Goal: Transaction & Acquisition: Purchase product/service

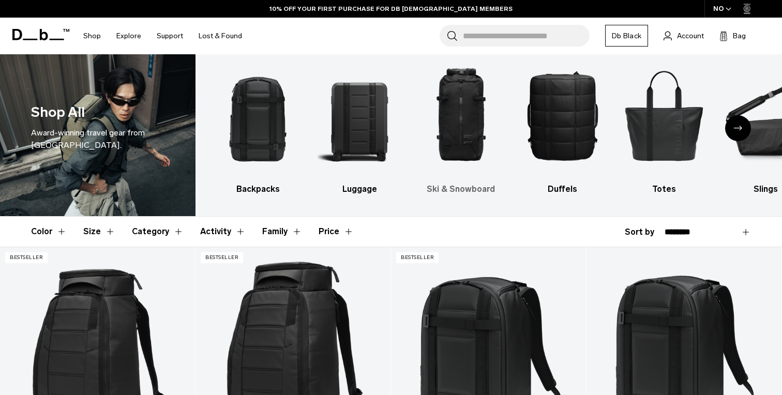
click at [470, 192] on h3 "Ski & Snowboard" at bounding box center [460, 189] width 83 height 12
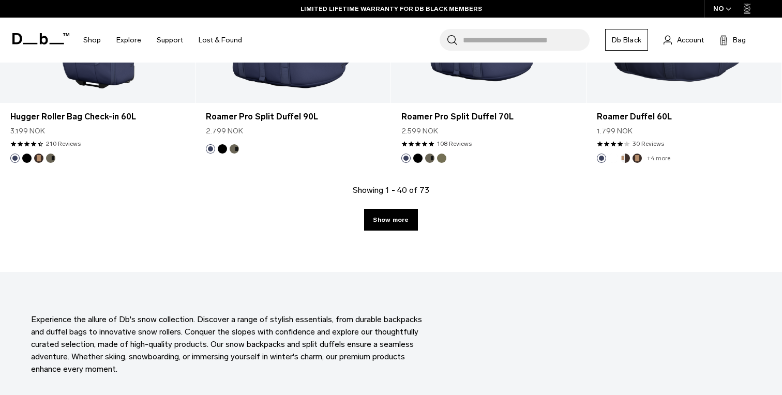
scroll to position [3077, 0]
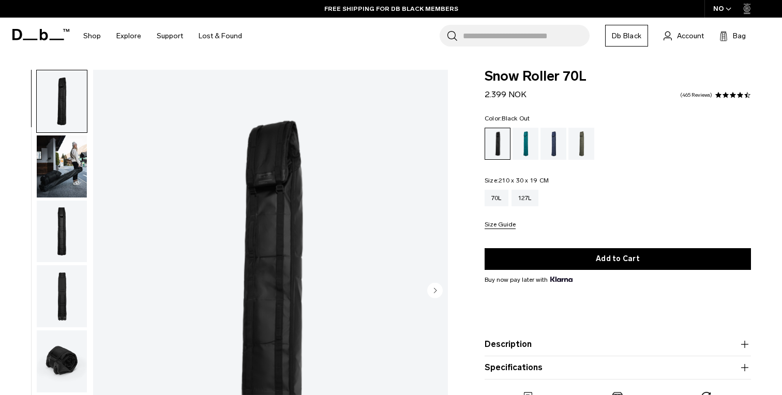
scroll to position [24, 0]
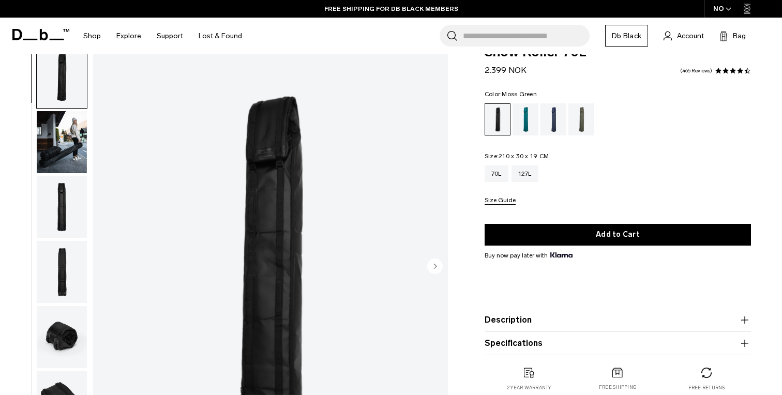
click at [586, 122] on div "Moss Green" at bounding box center [581, 119] width 26 height 32
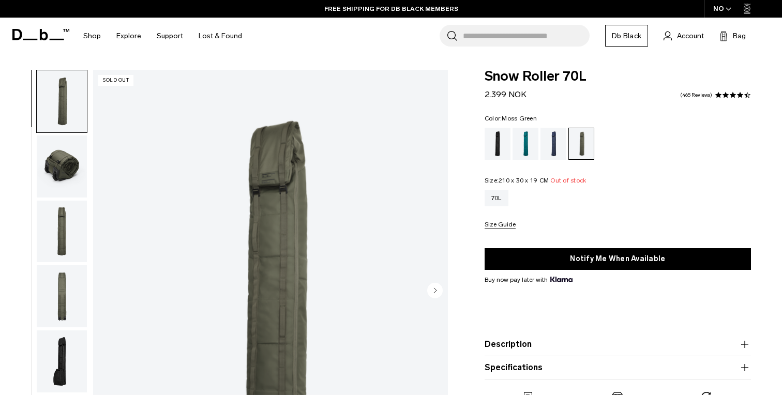
click at [73, 232] on img "button" at bounding box center [62, 232] width 50 height 62
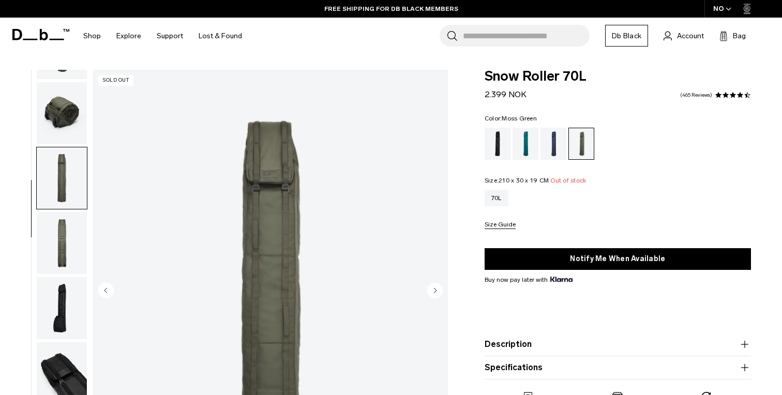
scroll to position [75, 0]
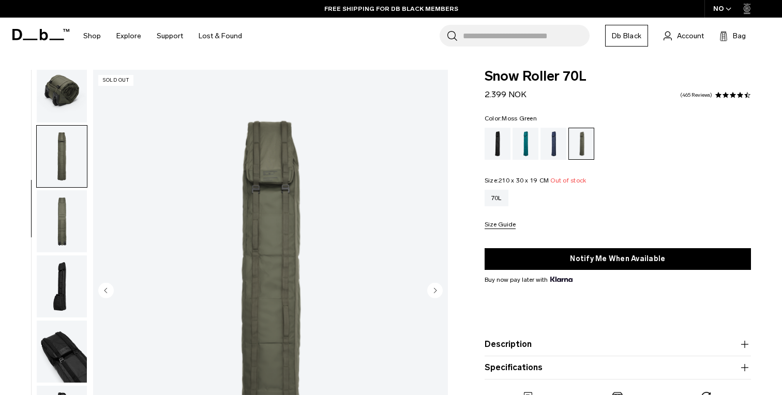
click at [57, 225] on img "button" at bounding box center [62, 221] width 50 height 62
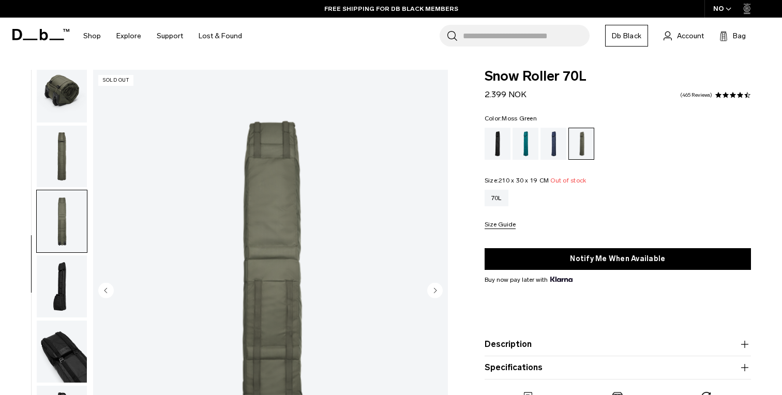
click at [59, 274] on img "button" at bounding box center [62, 287] width 50 height 62
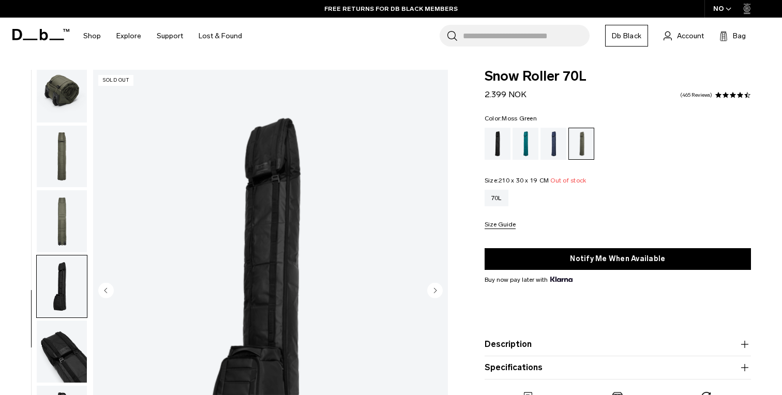
click at [63, 345] on img "button" at bounding box center [62, 352] width 50 height 62
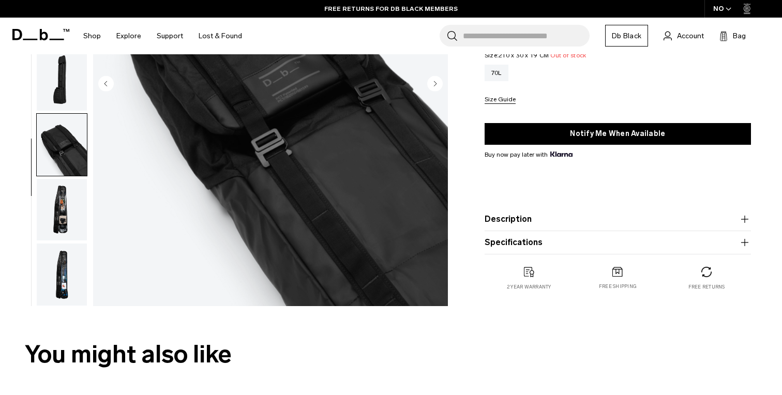
scroll to position [218, 0]
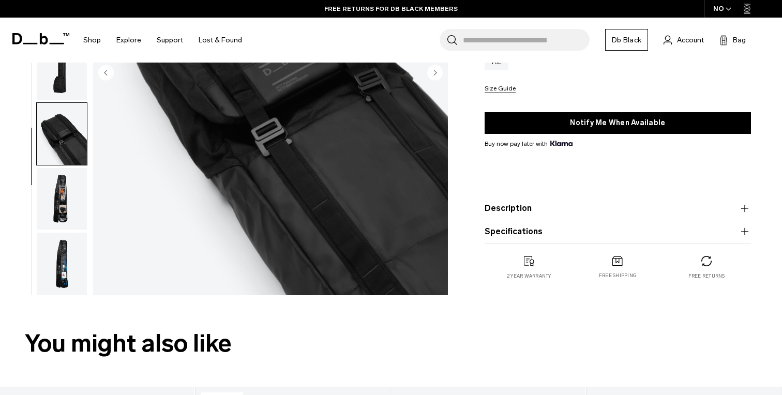
click at [67, 192] on img "button" at bounding box center [62, 199] width 50 height 62
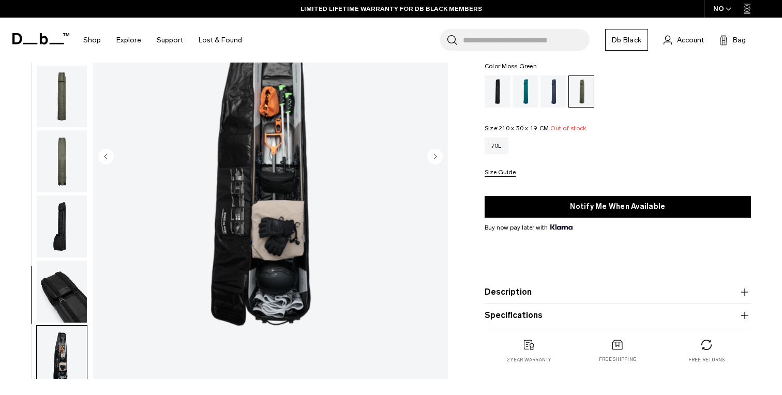
scroll to position [145, 0]
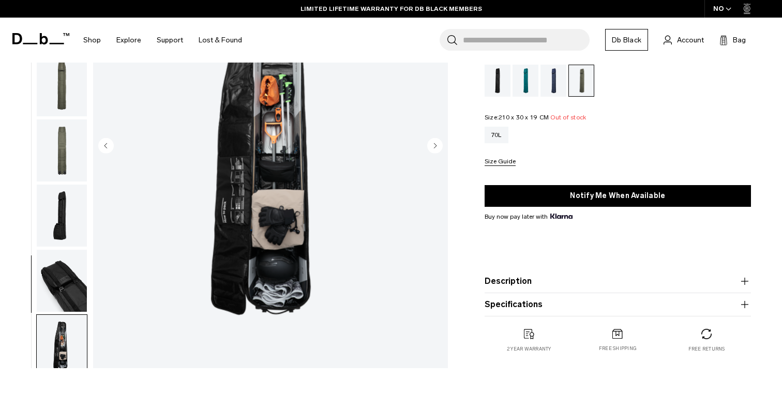
click at [58, 344] on img "button" at bounding box center [62, 346] width 50 height 62
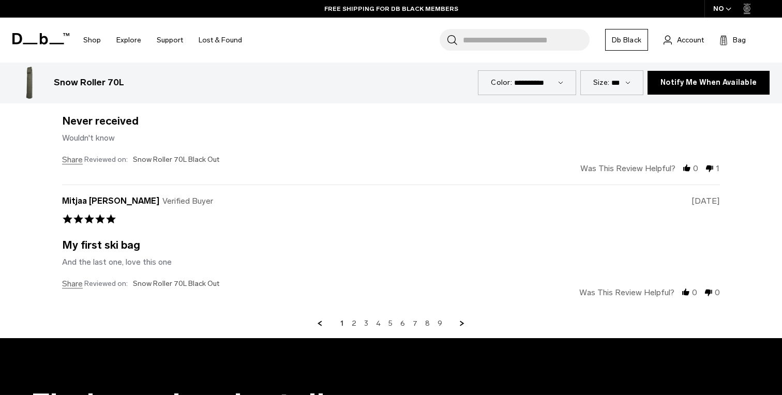
scroll to position [3043, 0]
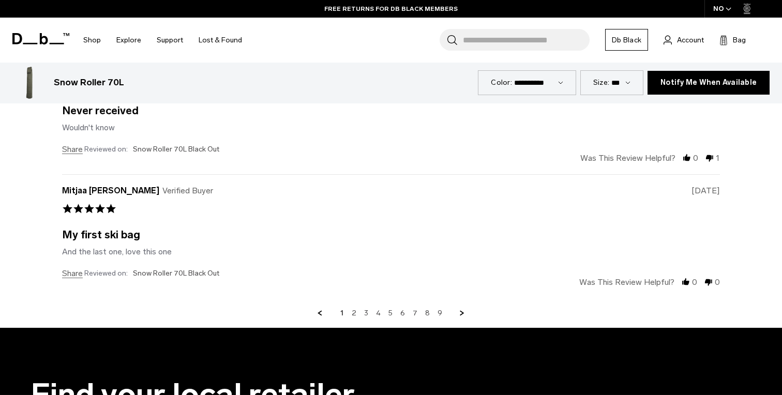
click at [369, 312] on div "1 2 3 4 5 6 7 8 9" at bounding box center [391, 313] width 658 height 9
click at [363, 313] on div "1 2 3 4 5 6 7 8 9" at bounding box center [391, 313] width 658 height 9
click at [365, 313] on link "3" at bounding box center [366, 313] width 4 height 9
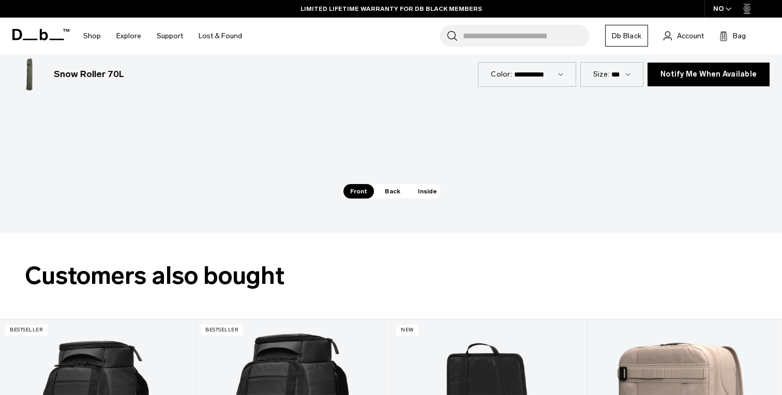
scroll to position [1522, 0]
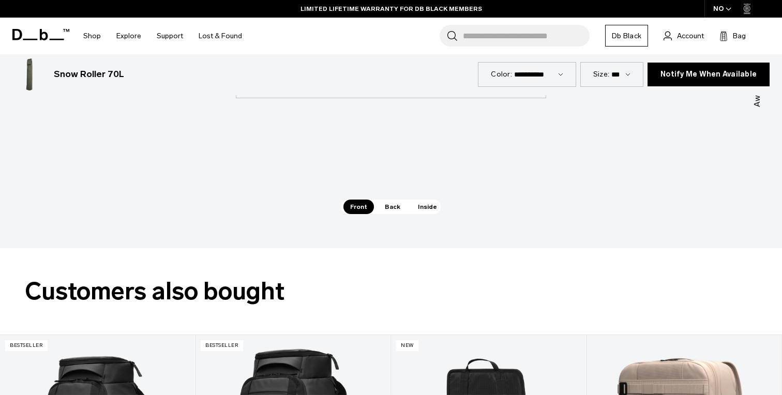
click at [624, 77] on select "***" at bounding box center [620, 74] width 19 height 9
click at [606, 77] on label "Size:" at bounding box center [601, 74] width 16 height 11
click at [611, 77] on select "***" at bounding box center [620, 74] width 19 height 9
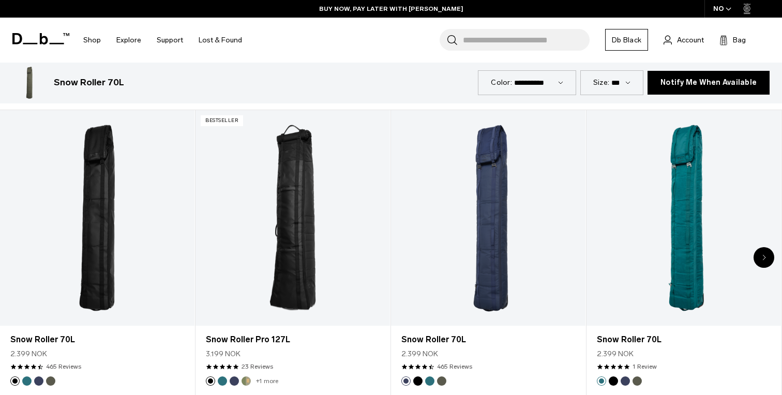
scroll to position [501, 0]
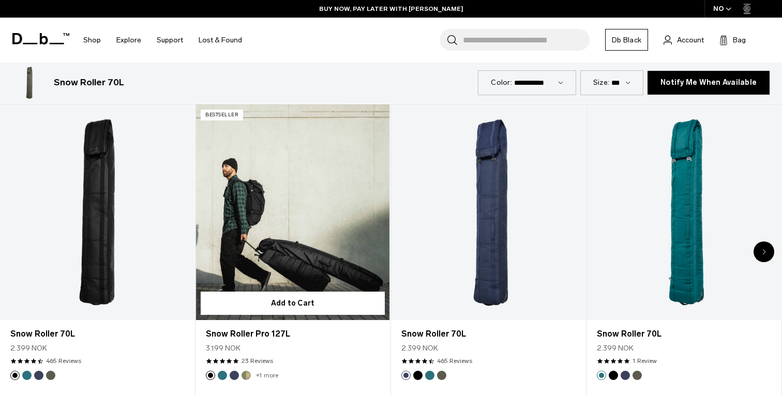
click at [291, 206] on link "Snow Roller Pro 127L" at bounding box center [293, 212] width 194 height 216
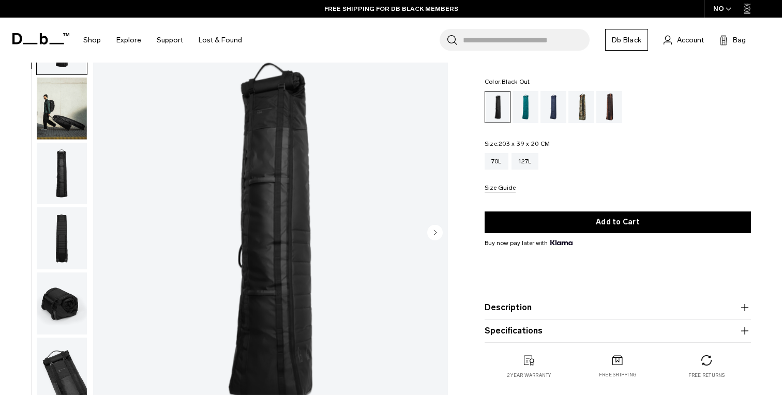
scroll to position [50, 0]
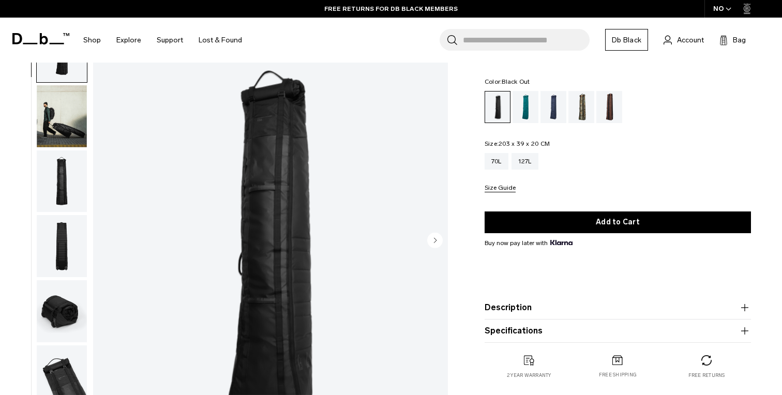
click at [59, 117] on img "button" at bounding box center [62, 116] width 50 height 62
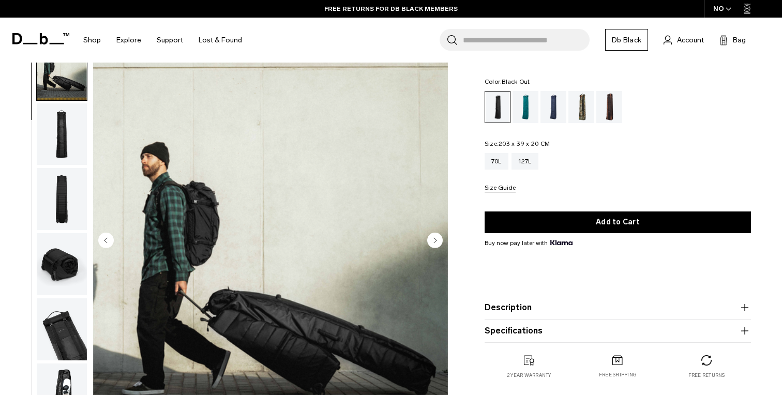
scroll to position [65, 0]
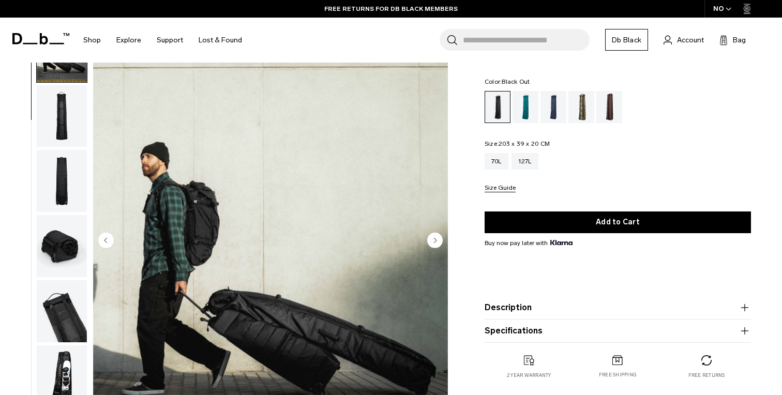
click at [67, 127] on img "button" at bounding box center [62, 116] width 50 height 62
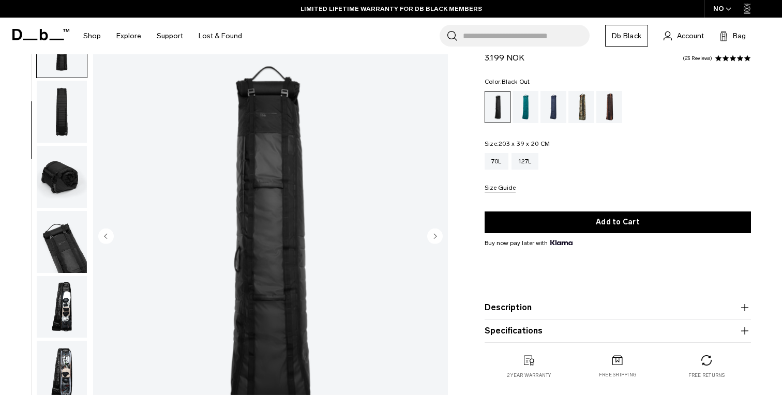
scroll to position [53, 0]
click at [54, 164] on img "button" at bounding box center [62, 178] width 50 height 62
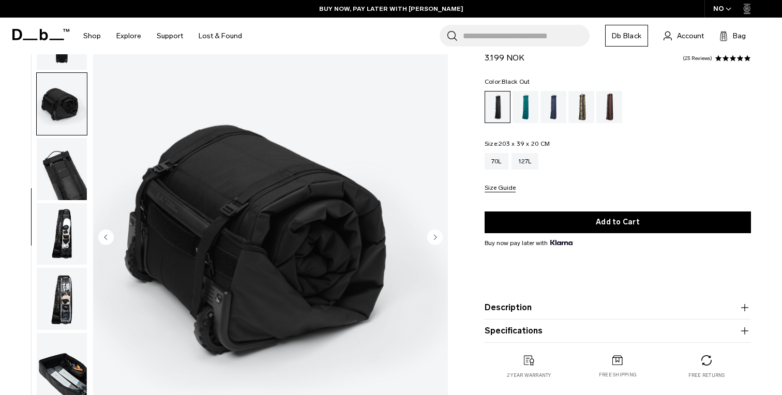
scroll to position [205, 0]
click at [56, 164] on img "button" at bounding box center [62, 168] width 50 height 62
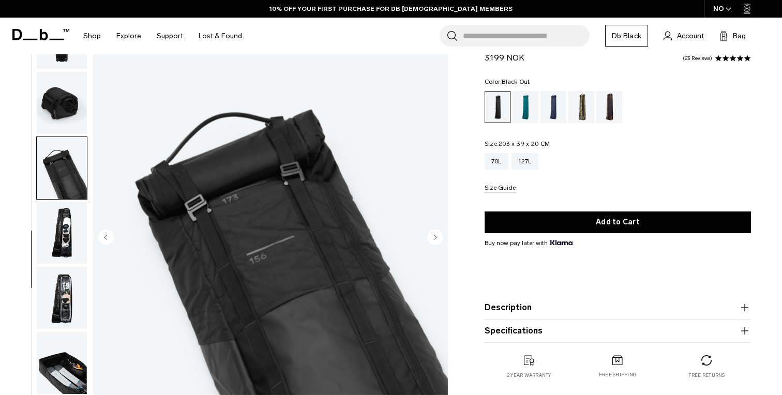
click at [61, 221] on img "button" at bounding box center [62, 233] width 50 height 62
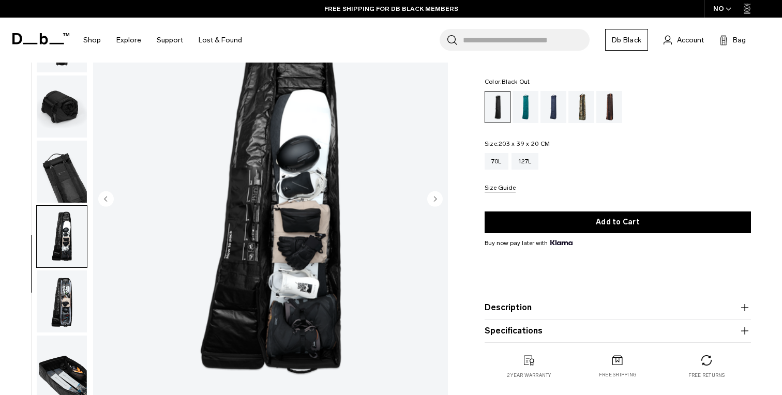
scroll to position [100, 0]
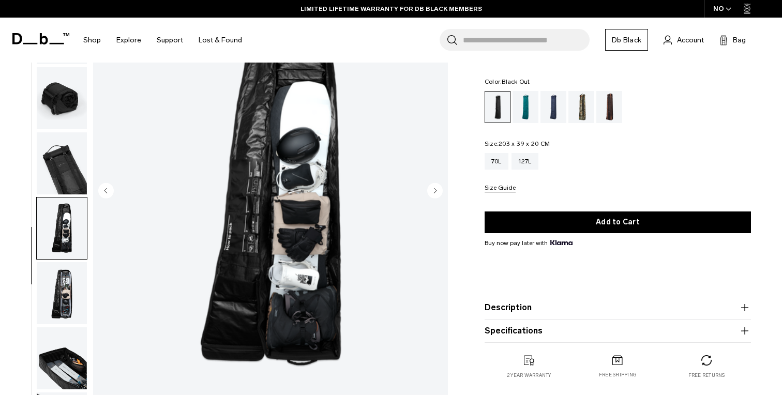
click at [59, 295] on img "button" at bounding box center [62, 293] width 50 height 62
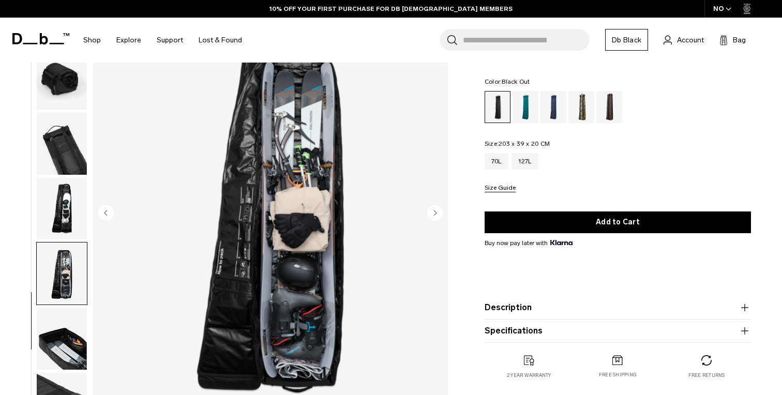
scroll to position [70, 0]
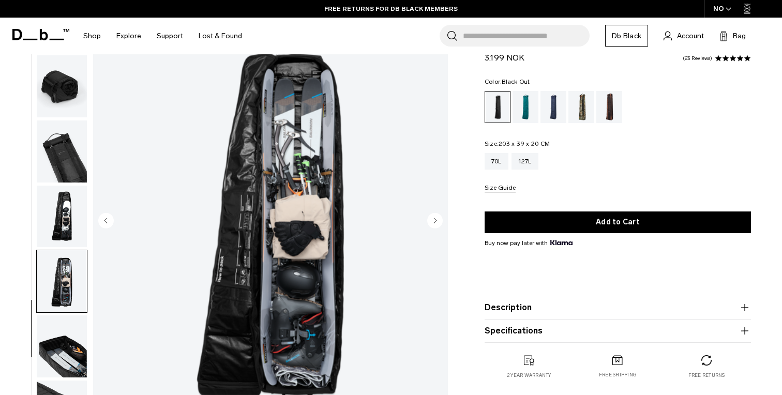
click at [61, 352] on img "button" at bounding box center [62, 347] width 50 height 62
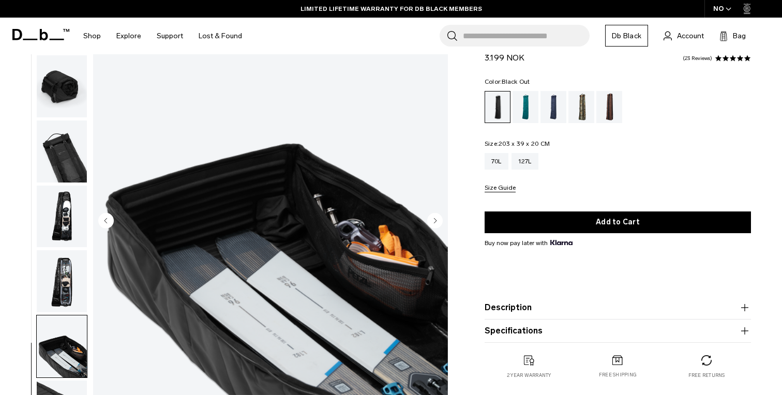
click at [64, 284] on img "button" at bounding box center [62, 281] width 50 height 62
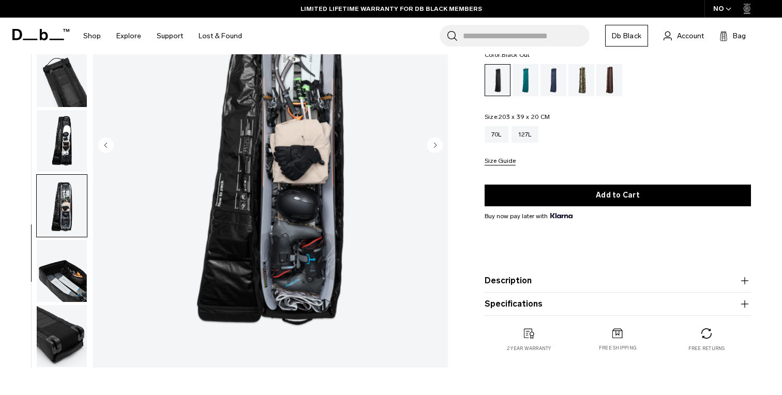
scroll to position [152, 0]
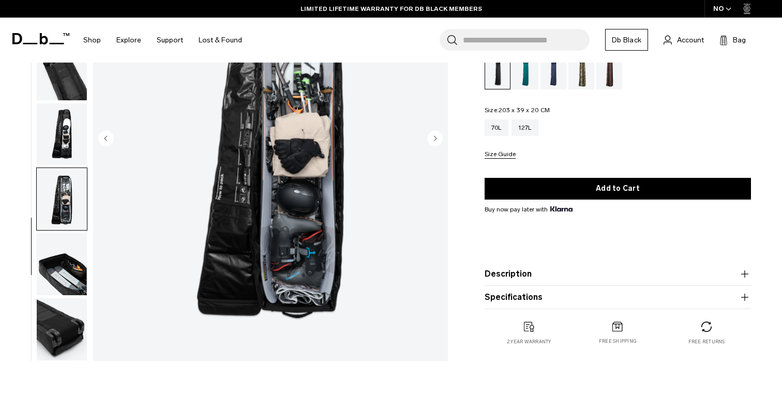
click at [70, 317] on img "button" at bounding box center [62, 329] width 50 height 62
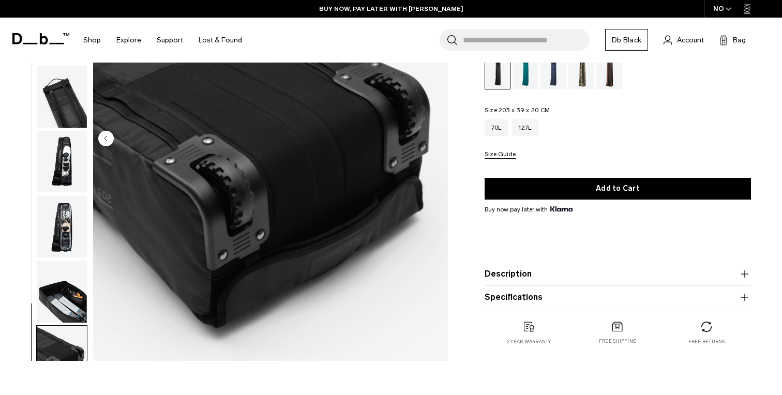
click at [65, 298] on img "button" at bounding box center [62, 292] width 50 height 62
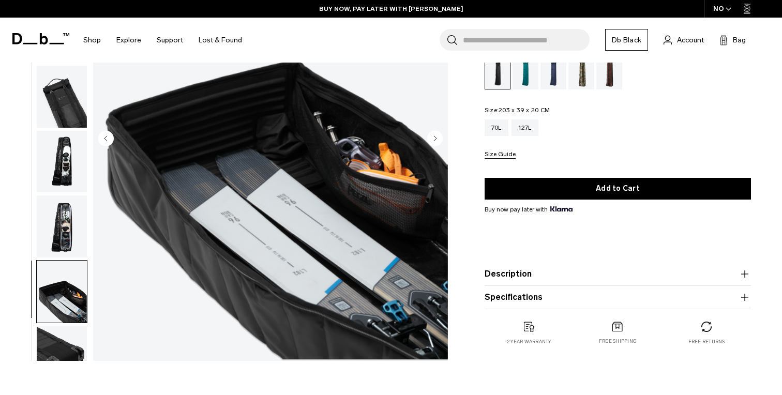
scroll to position [205, 0]
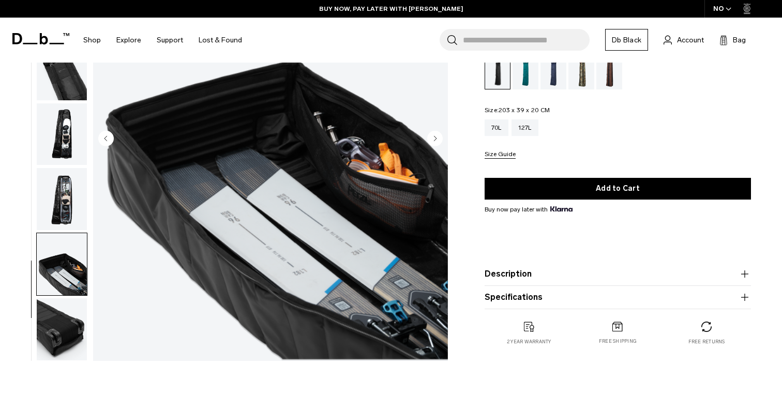
click at [65, 191] on img "button" at bounding box center [62, 199] width 50 height 62
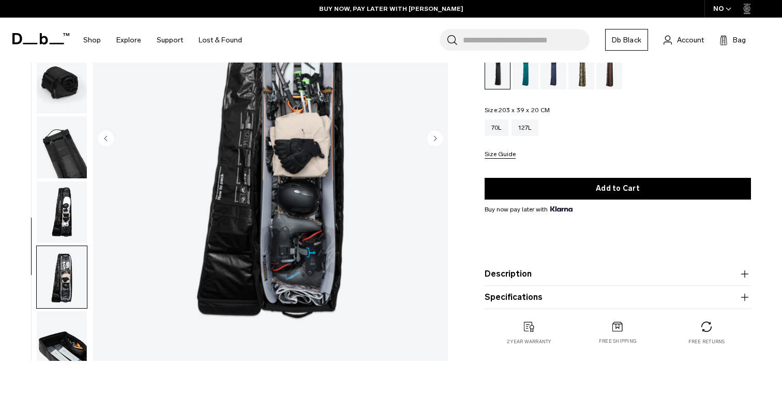
scroll to position [113, 0]
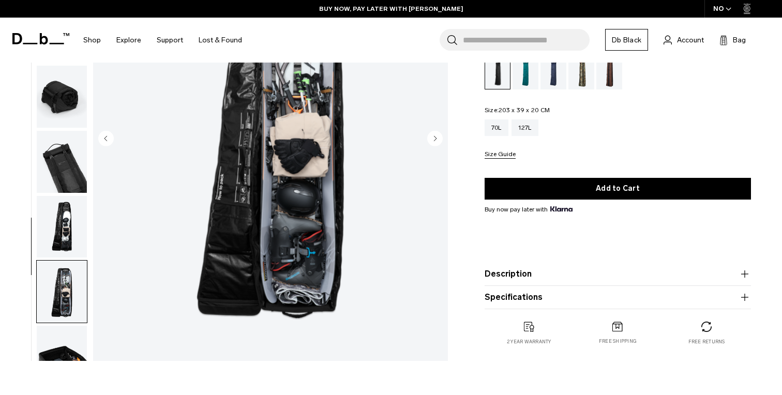
click at [528, 269] on button "Description" at bounding box center [618, 274] width 266 height 12
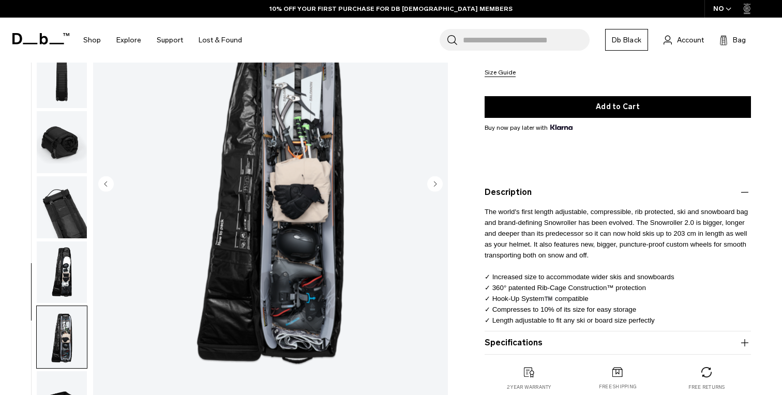
click at [522, 341] on button "Specifications" at bounding box center [618, 343] width 266 height 12
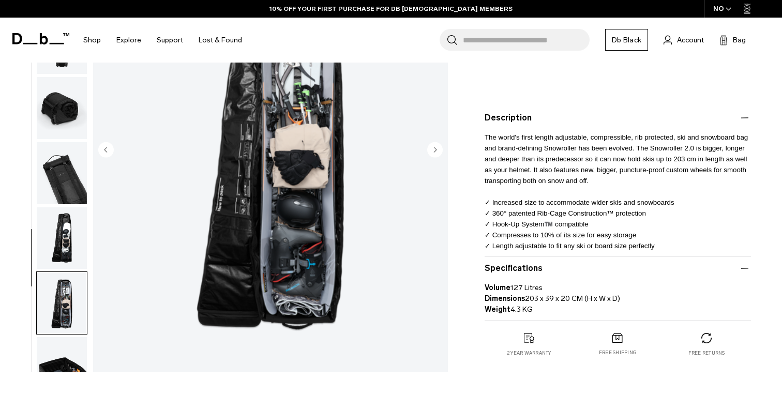
scroll to position [227, 0]
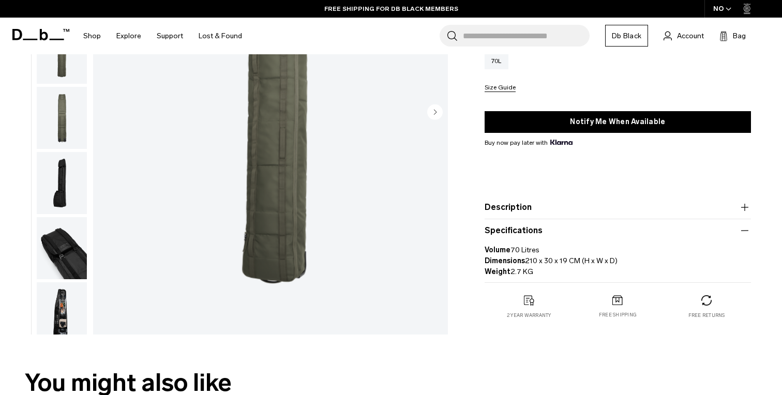
click at [63, 300] on img "button" at bounding box center [62, 313] width 50 height 62
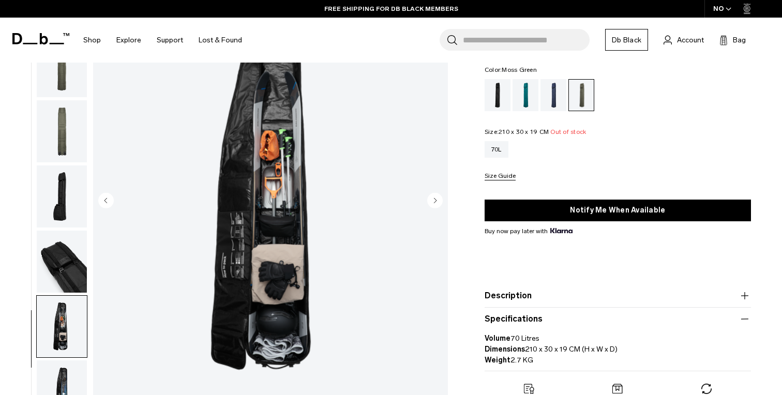
scroll to position [86, 0]
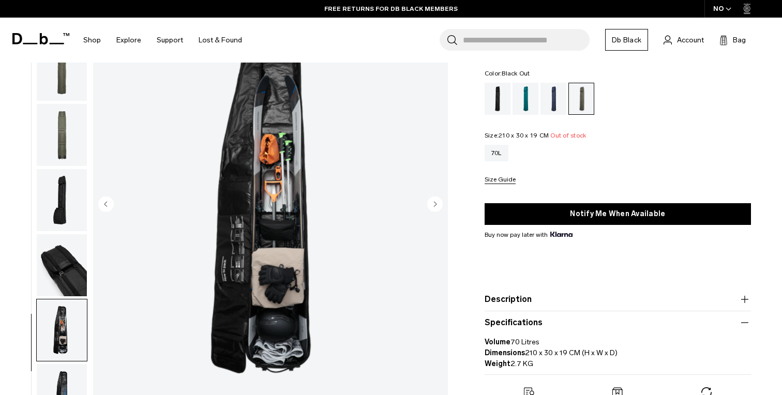
click at [495, 100] on div "Black Out" at bounding box center [498, 99] width 26 height 32
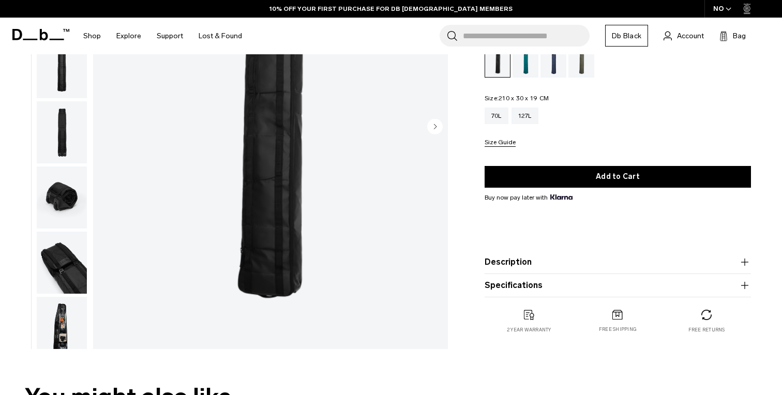
scroll to position [173, 0]
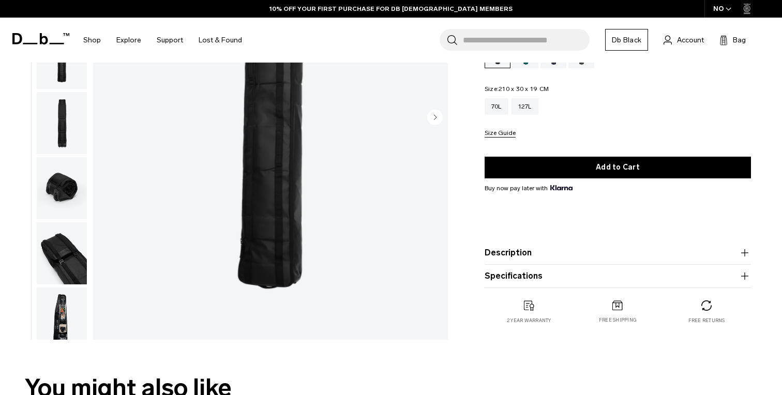
click at [62, 324] on img "button" at bounding box center [62, 319] width 50 height 62
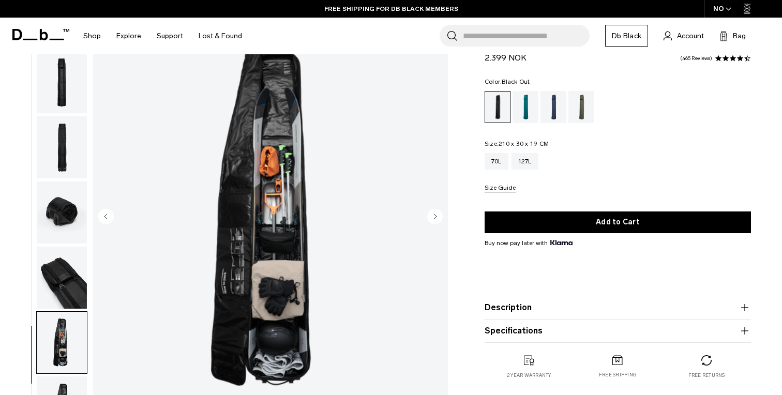
scroll to position [72, 0]
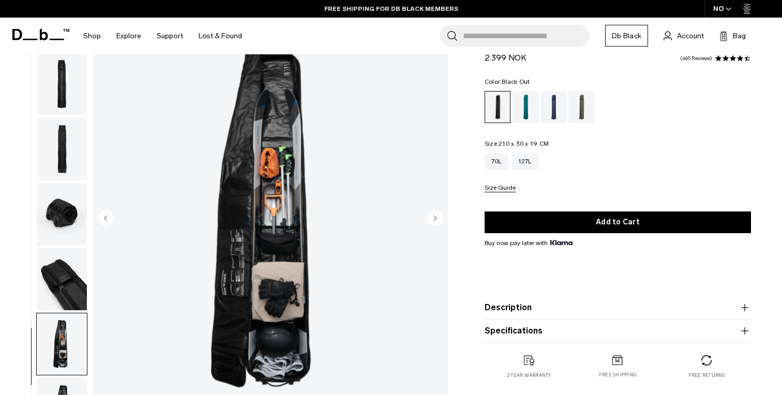
click at [270, 342] on img "7 / 8" at bounding box center [270, 218] width 355 height 443
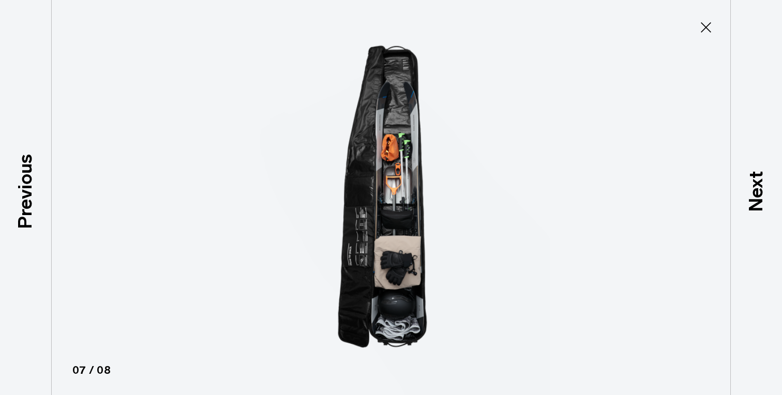
click at [377, 313] on img at bounding box center [390, 197] width 465 height 395
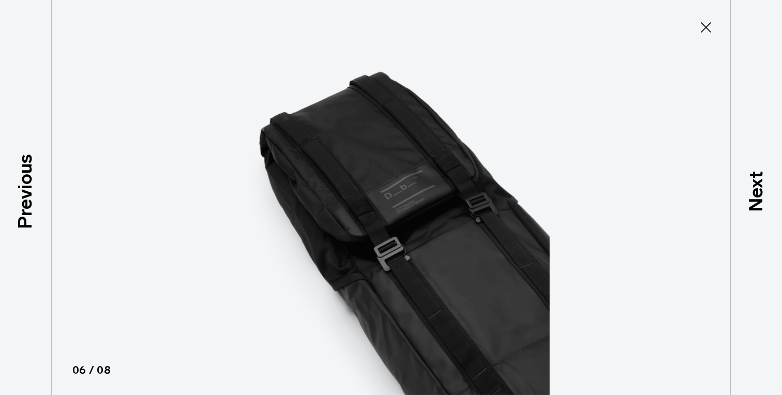
click at [404, 297] on img at bounding box center [390, 197] width 465 height 395
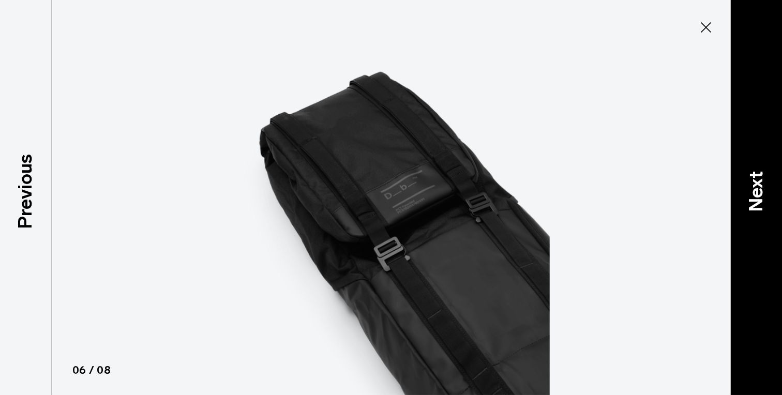
click at [748, 203] on p "Next" at bounding box center [756, 191] width 28 height 41
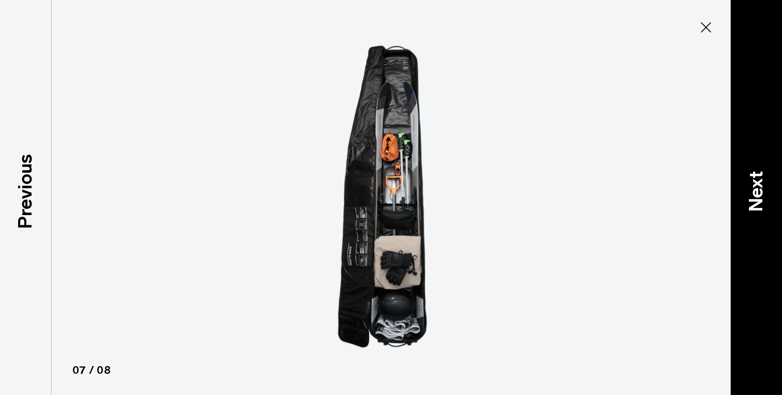
click at [748, 203] on p "Next" at bounding box center [756, 191] width 28 height 41
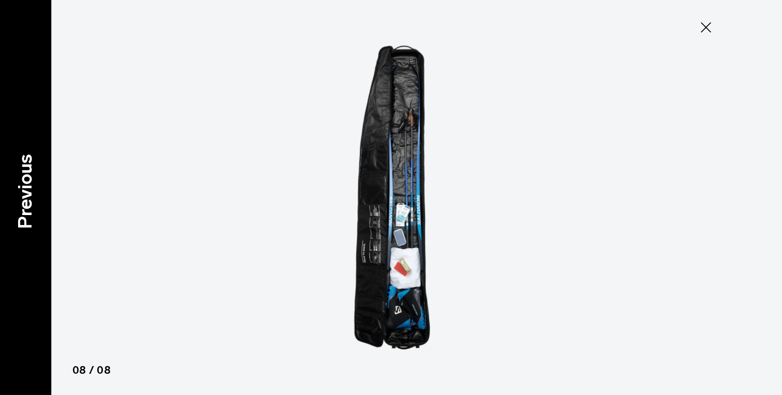
click at [30, 178] on p "Previous" at bounding box center [25, 191] width 28 height 75
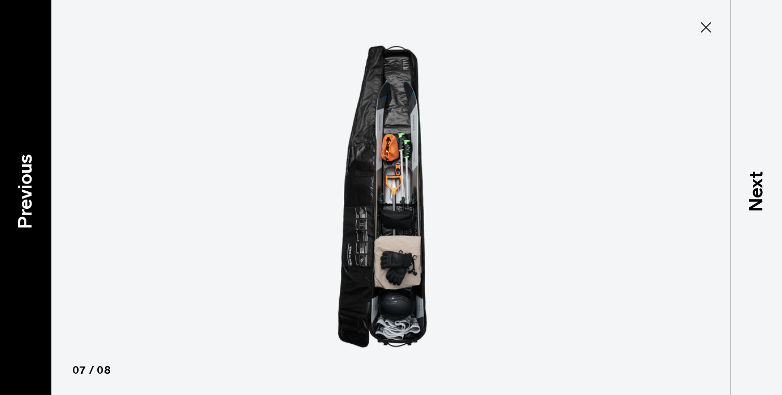
click at [30, 178] on p "Previous" at bounding box center [25, 191] width 28 height 75
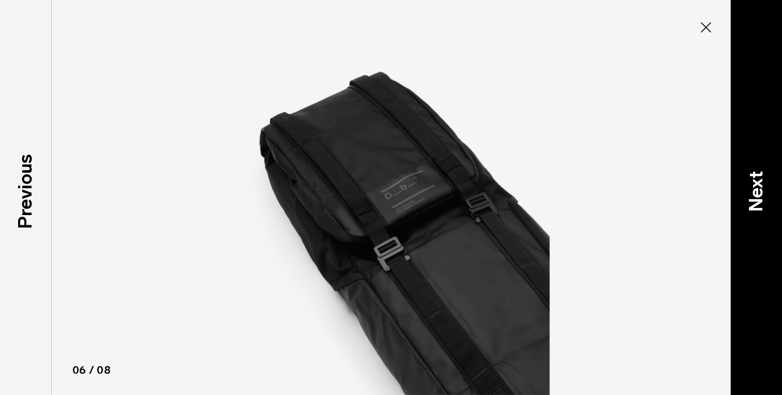
click at [755, 177] on p "Next" at bounding box center [756, 191] width 28 height 41
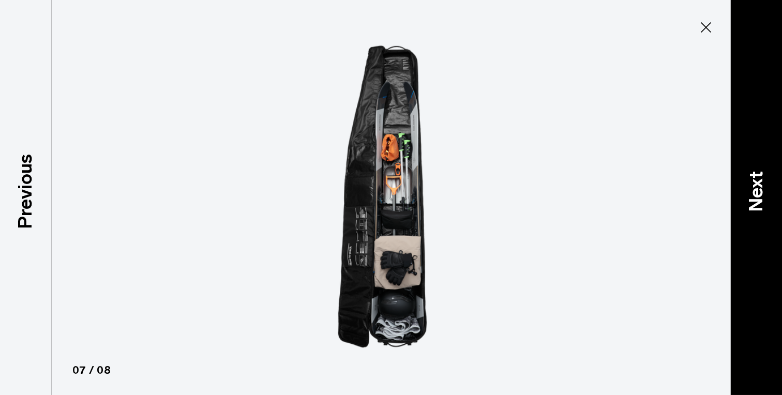
click at [755, 177] on p "Next" at bounding box center [756, 191] width 28 height 41
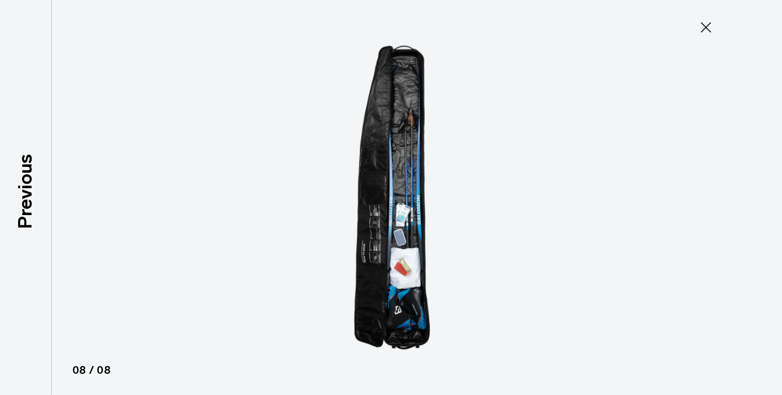
click at [755, 177] on div at bounding box center [391, 197] width 782 height 395
click at [398, 260] on img at bounding box center [390, 197] width 465 height 395
click at [706, 27] on icon at bounding box center [706, 27] width 10 height 10
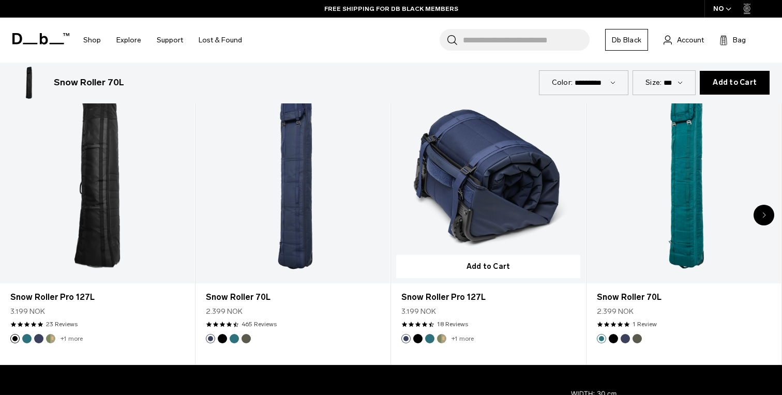
scroll to position [544, 0]
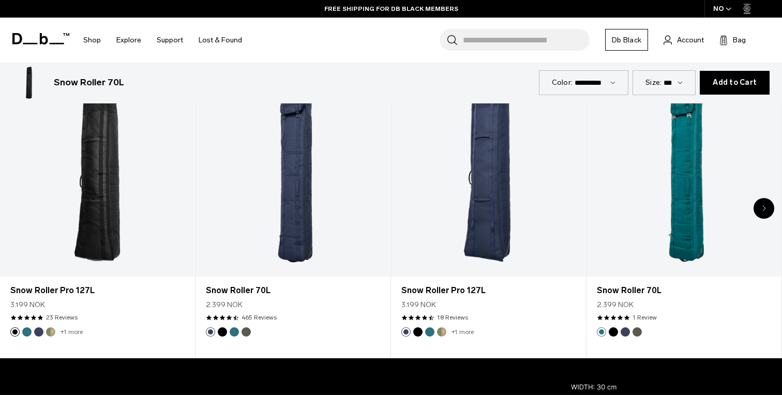
click at [766, 202] on div "Next slide" at bounding box center [764, 208] width 21 height 21
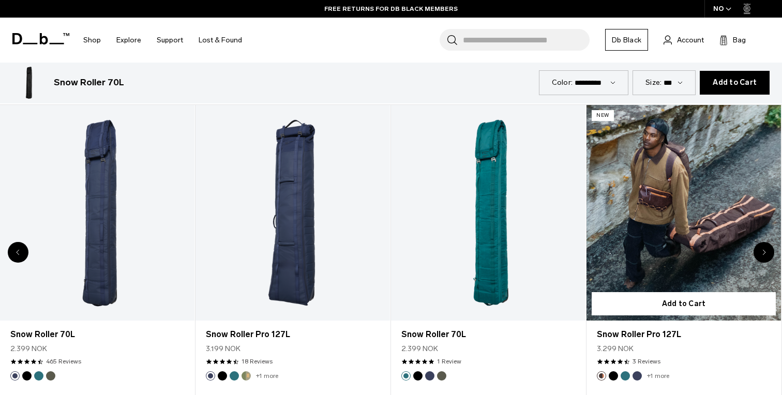
scroll to position [508, 0]
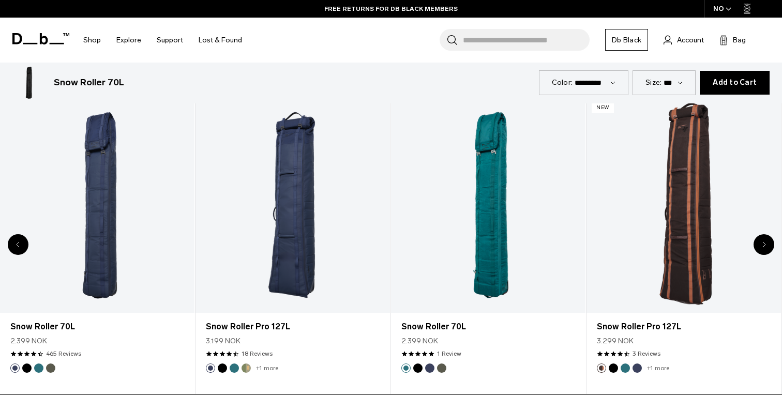
click at [762, 244] on icon "Next slide" at bounding box center [764, 245] width 4 height 6
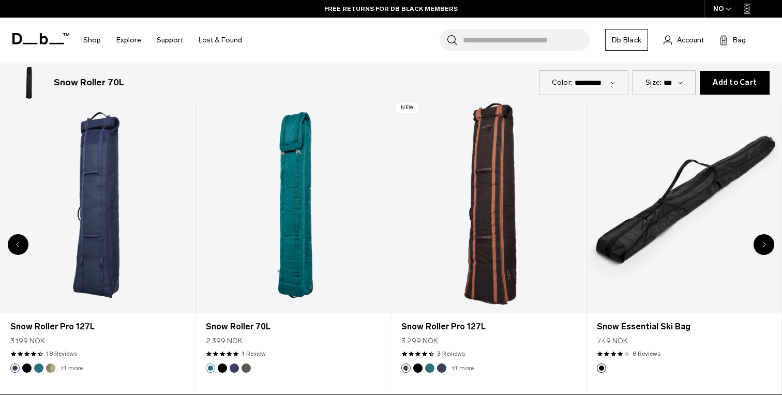
click at [762, 244] on icon "Next slide" at bounding box center [764, 245] width 4 height 6
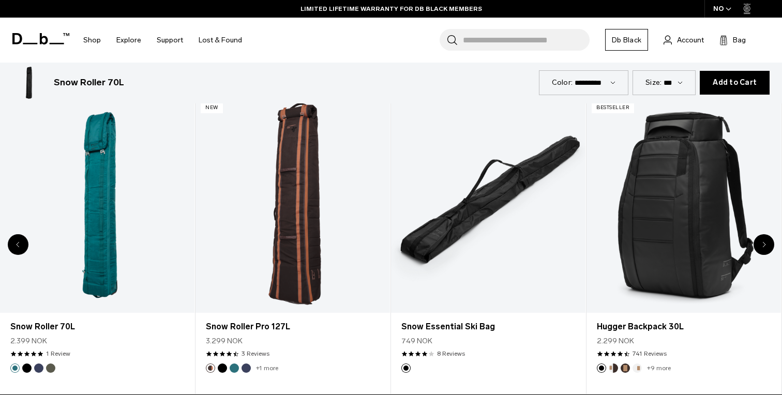
click at [762, 244] on icon "Next slide" at bounding box center [764, 245] width 4 height 6
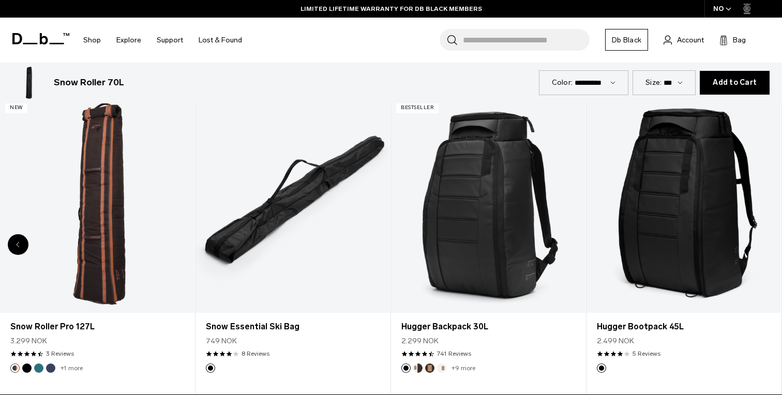
click at [762, 244] on div "8 / 8" at bounding box center [684, 205] width 194 height 216
click at [762, 244] on link "Hugger Bootpack 45L" at bounding box center [684, 205] width 194 height 216
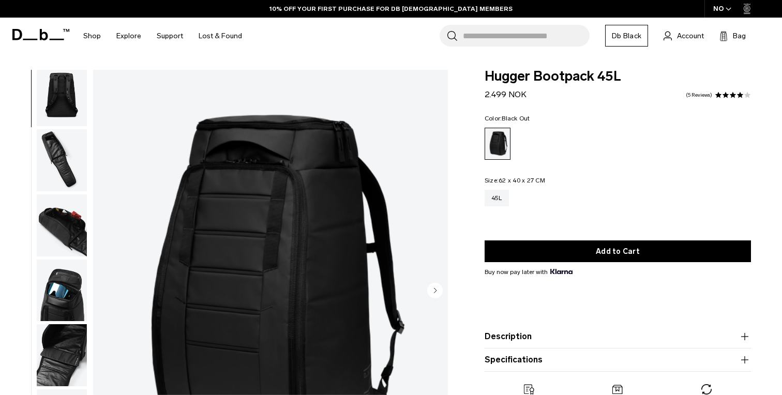
click at [60, 222] on img "button" at bounding box center [62, 225] width 50 height 62
